Goal: Task Accomplishment & Management: Manage account settings

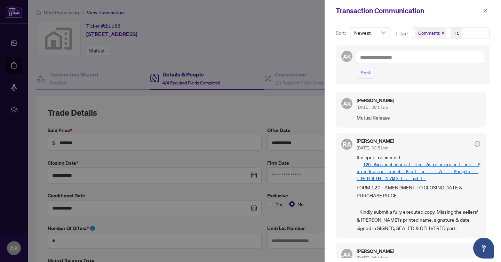
click at [263, 58] on div at bounding box center [250, 131] width 501 height 262
click at [486, 13] on icon "close" at bounding box center [485, 10] width 5 height 5
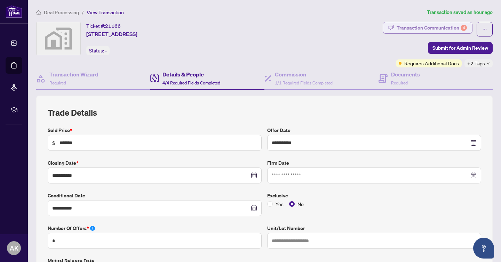
click at [416, 29] on div "Transaction Communication 4" at bounding box center [432, 27] width 70 height 11
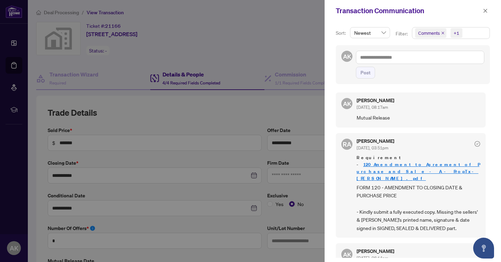
click at [307, 81] on div at bounding box center [250, 131] width 501 height 262
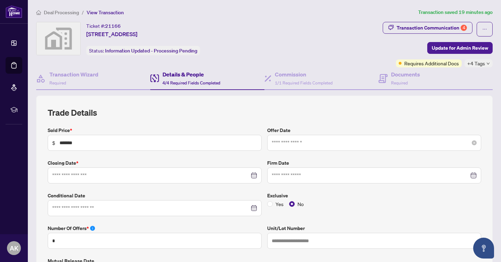
type input "**********"
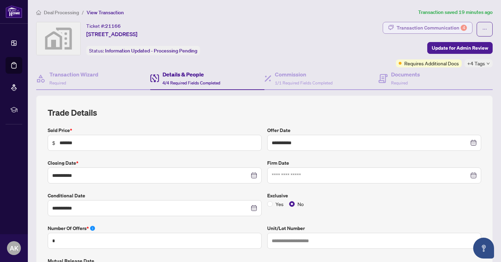
click at [408, 27] on div "Transaction Communication 4" at bounding box center [432, 27] width 70 height 11
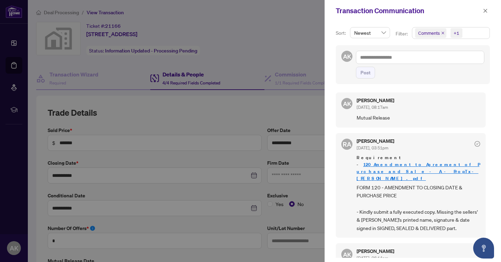
click at [152, 11] on div at bounding box center [250, 131] width 501 height 262
click at [291, 39] on div at bounding box center [250, 131] width 501 height 262
click at [486, 11] on icon "close" at bounding box center [485, 11] width 4 height 4
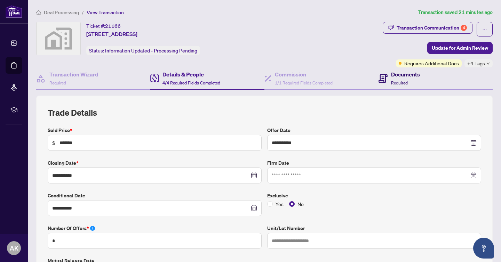
click at [400, 78] on h4 "Documents" at bounding box center [405, 74] width 29 height 8
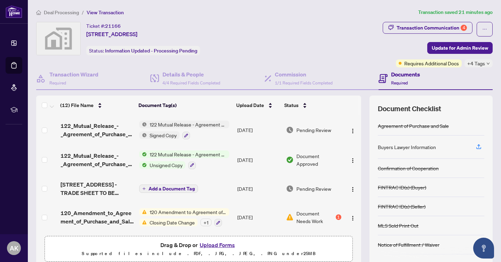
click at [170, 155] on span "122 Mutual Release - Agreement of Purchase and Sale" at bounding box center [188, 155] width 82 height 8
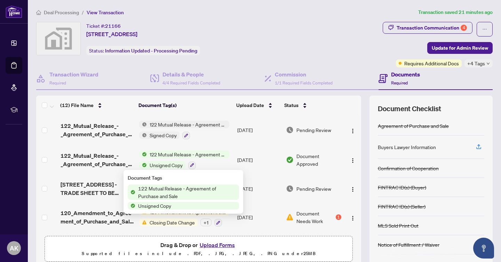
click at [157, 189] on span "122 Mutual Release - Agreement of Purchase and Sale" at bounding box center [187, 192] width 104 height 15
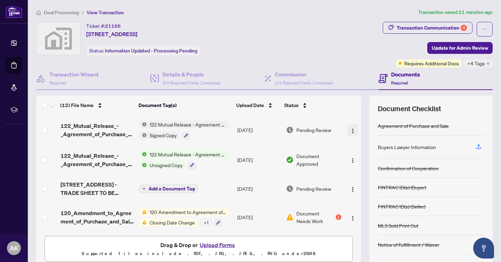
click at [350, 130] on img "button" at bounding box center [353, 131] width 6 height 6
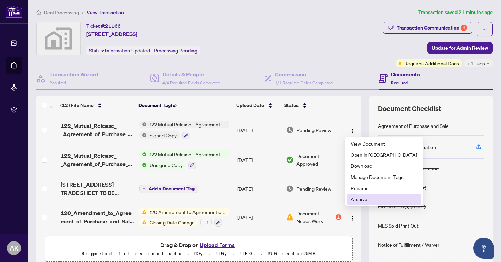
click at [364, 201] on span "Archive" at bounding box center [384, 199] width 66 height 8
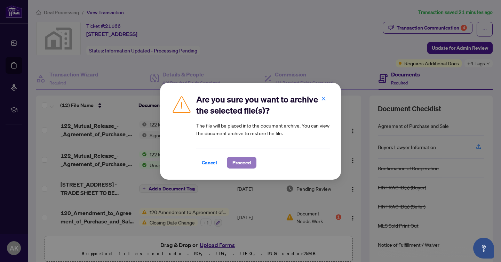
click at [240, 166] on span "Proceed" at bounding box center [241, 162] width 18 height 11
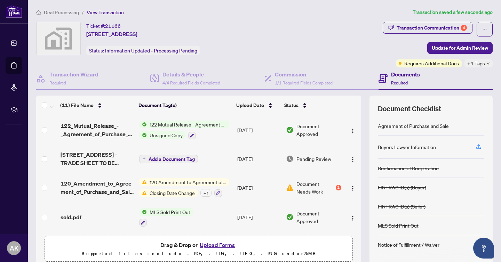
click at [167, 137] on span "Unsigned Copy" at bounding box center [166, 135] width 39 height 8
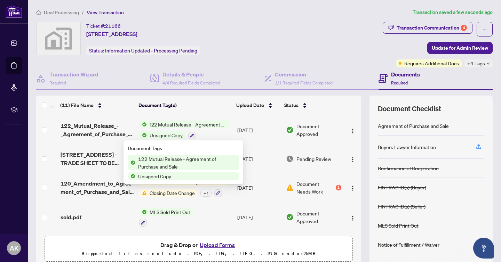
click at [160, 176] on span "Unsigned Copy" at bounding box center [154, 177] width 39 height 8
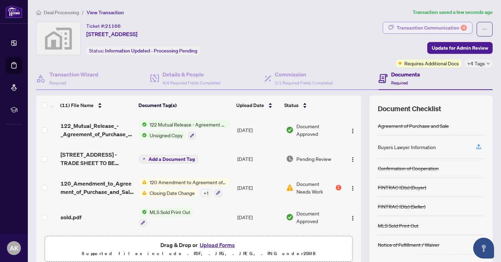
click at [426, 31] on div "Transaction Communication 4" at bounding box center [432, 27] width 70 height 11
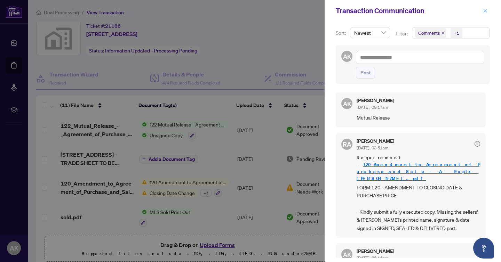
click at [486, 12] on icon "close" at bounding box center [485, 10] width 5 height 5
